Goal: Task Accomplishment & Management: Manage account settings

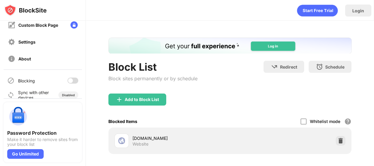
scroll to position [98, 0]
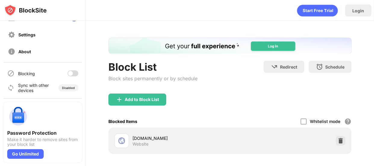
click at [72, 73] on div at bounding box center [72, 73] width 11 height 6
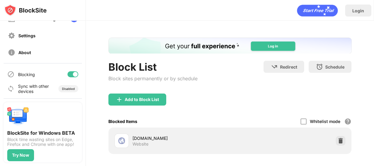
scroll to position [98, 0]
click at [85, 120] on div "BlockSite for Windows BETA Block time wasting sites on Edge, Firefox and Chrome…" at bounding box center [43, 132] width 86 height 68
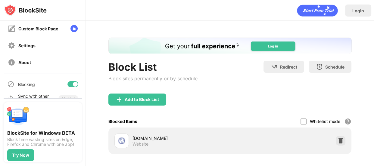
scroll to position [76, 0]
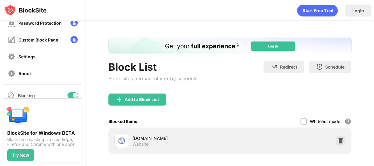
click at [68, 97] on div at bounding box center [72, 95] width 11 height 6
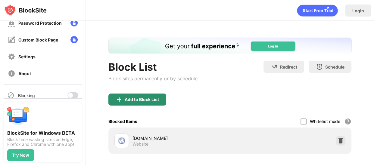
click at [122, 98] on img at bounding box center [119, 99] width 7 height 7
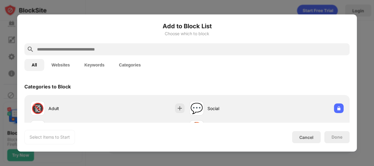
click at [371, 123] on div at bounding box center [187, 83] width 374 height 166
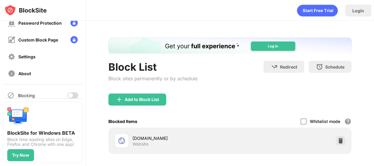
scroll to position [55, 0]
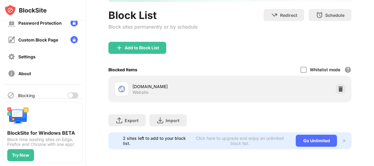
click at [73, 93] on div at bounding box center [72, 95] width 11 height 6
